Goal: Task Accomplishment & Management: Manage account settings

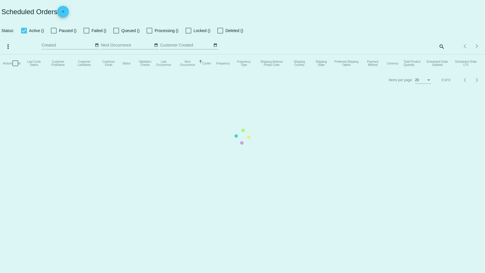
checkbox input "true"
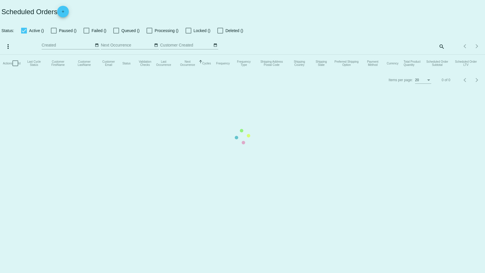
checkbox input "true"
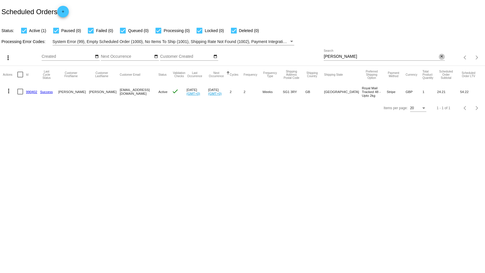
click at [439, 57] on button "close" at bounding box center [441, 57] width 6 height 6
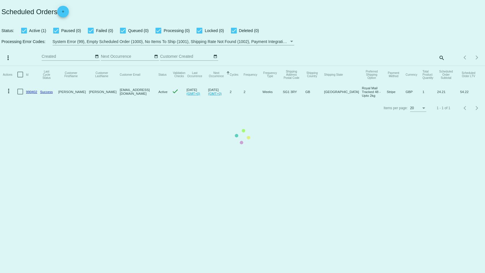
click at [438, 66] on mat-table "Actions Id Last Cycle Status Customer FirstName Customer LastName Customer Emai…" at bounding box center [242, 83] width 485 height 34
click at [442, 66] on mat-table "Actions Id Last Cycle Status Customer FirstName Customer LastName Customer Emai…" at bounding box center [242, 83] width 485 height 34
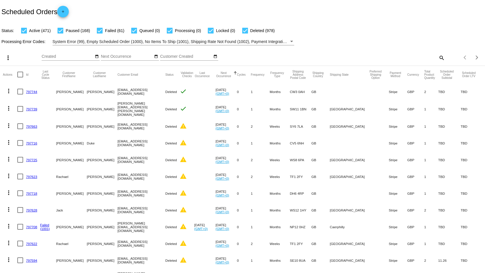
click at [437, 57] on mat-icon "search" at bounding box center [440, 57] width 7 height 9
click at [390, 60] on div "Search" at bounding box center [383, 54] width 121 height 11
type input "bharat"
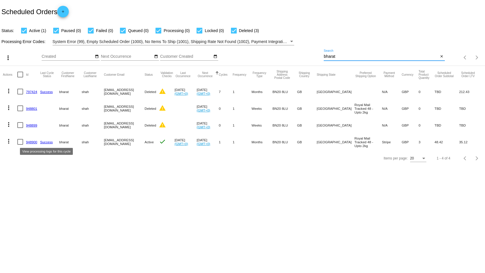
click at [48, 142] on link "Success" at bounding box center [46, 142] width 13 height 4
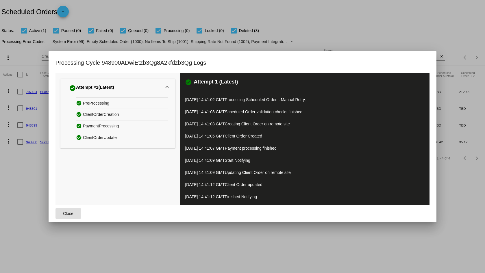
click at [64, 218] on button "Close" at bounding box center [67, 213] width 25 height 10
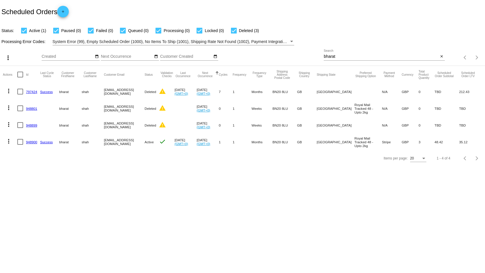
click at [31, 141] on link "948900" at bounding box center [31, 142] width 11 height 4
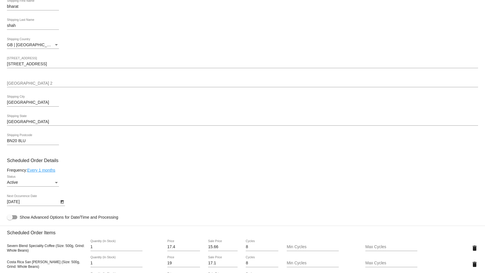
scroll to position [173, 0]
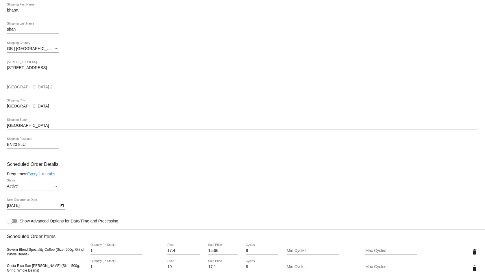
click at [37, 205] on body "arrow_back Scheduled Order #948900 Active more_vert Last Processing Cycle ID: 9…" at bounding box center [242, 136] width 485 height 273
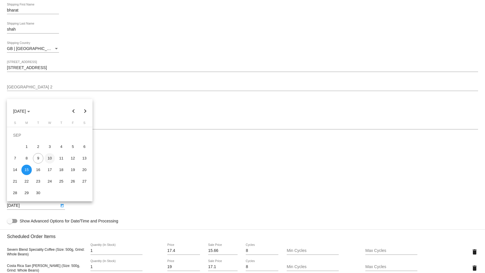
click at [52, 158] on div "10" at bounding box center [49, 158] width 10 height 10
type input "[DATE]"
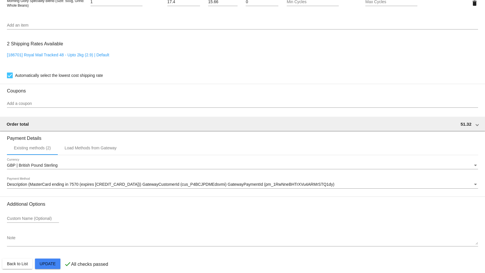
scroll to position [460, 0]
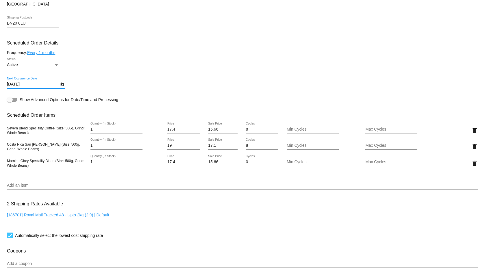
scroll to position [318, 0]
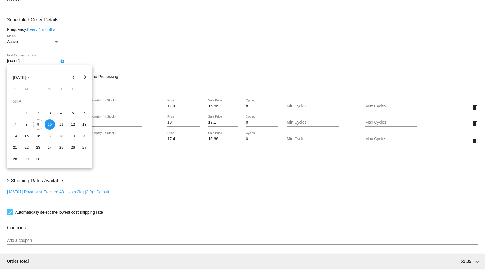
click at [148, 38] on div at bounding box center [242, 136] width 485 height 273
